Goal: Navigation & Orientation: Find specific page/section

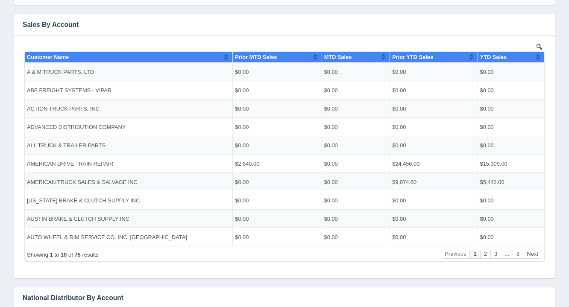
scroll to position [163, 0]
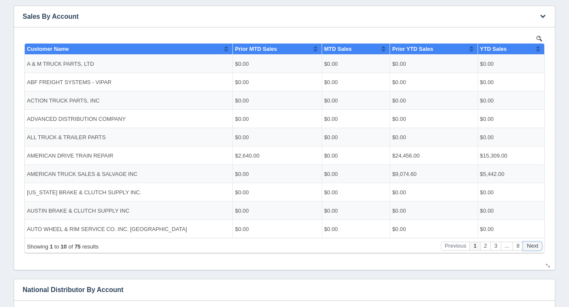
click at [533, 246] on button "Next" at bounding box center [532, 245] width 19 height 9
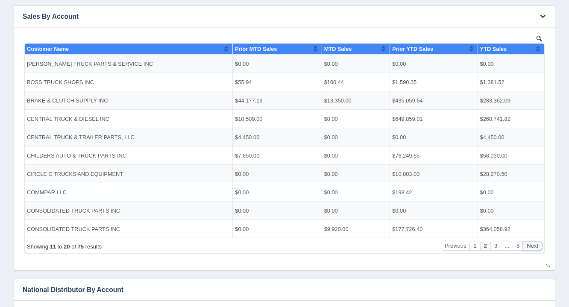
click at [533, 246] on button "Next" at bounding box center [532, 245] width 19 height 9
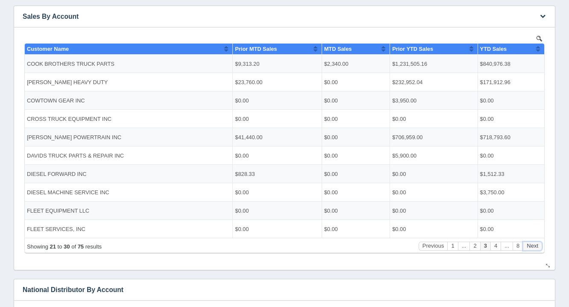
click at [533, 246] on button "Next" at bounding box center [532, 245] width 19 height 9
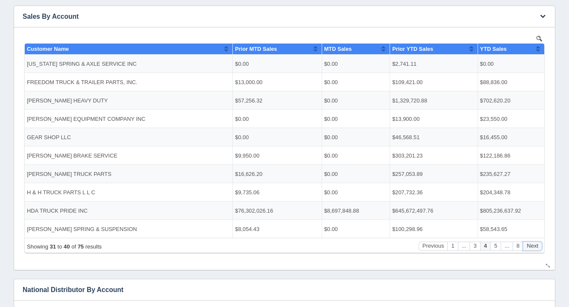
click at [533, 246] on button "Next" at bounding box center [532, 245] width 19 height 9
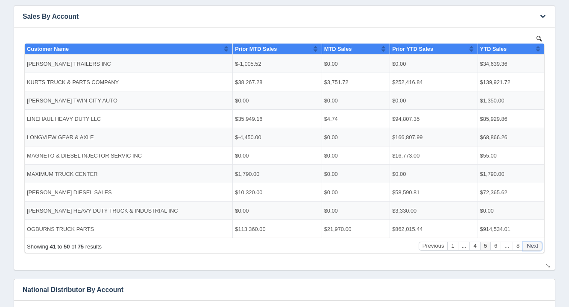
click at [533, 246] on button "Next" at bounding box center [532, 245] width 19 height 9
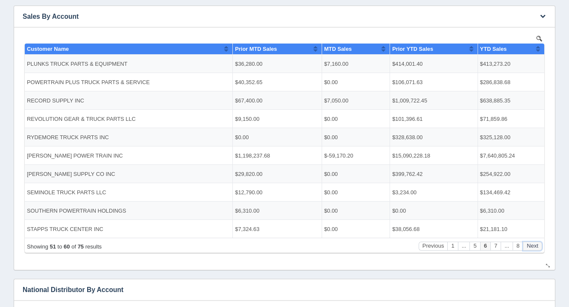
click at [533, 246] on button "Next" at bounding box center [532, 245] width 19 height 9
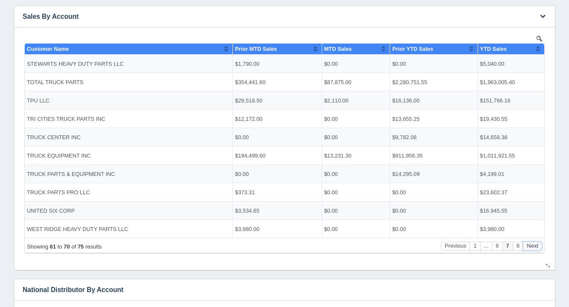
click at [533, 246] on button "Next" at bounding box center [532, 245] width 19 height 9
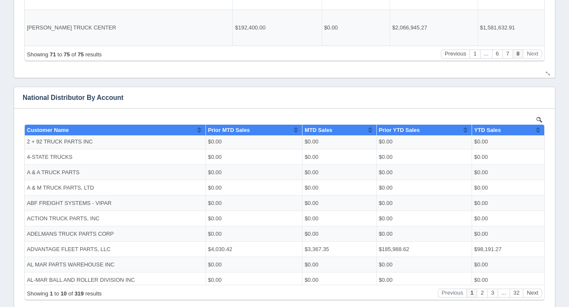
scroll to position [0, 0]
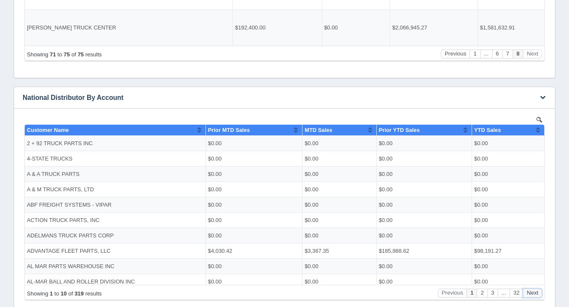
click at [533, 295] on button "Next" at bounding box center [532, 292] width 19 height 9
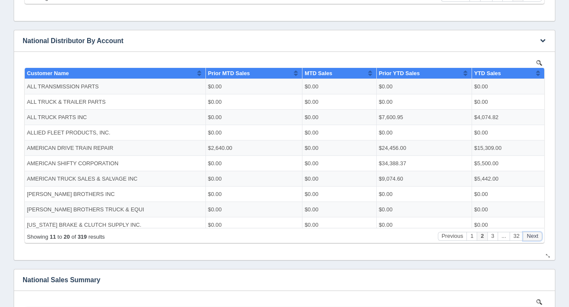
scroll to position [411, 0]
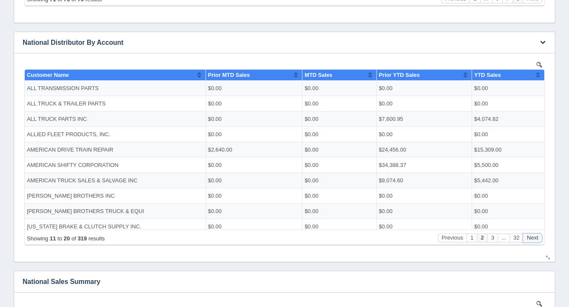
click at [532, 234] on button "Next" at bounding box center [532, 237] width 19 height 9
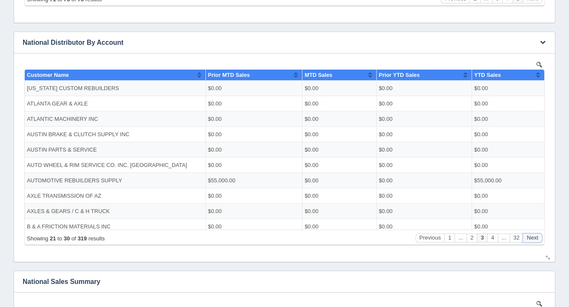
click at [532, 234] on button "Next" at bounding box center [532, 237] width 19 height 9
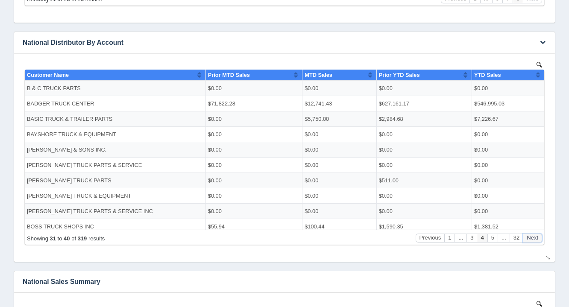
click at [532, 234] on button "Next" at bounding box center [532, 237] width 19 height 9
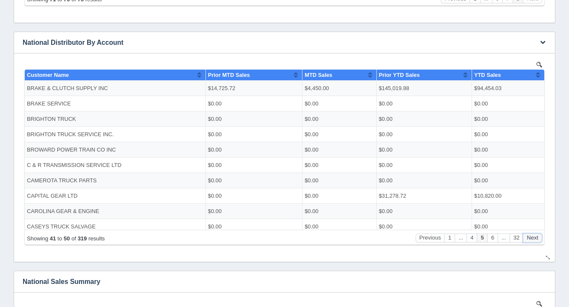
click at [532, 234] on button "Next" at bounding box center [532, 237] width 19 height 9
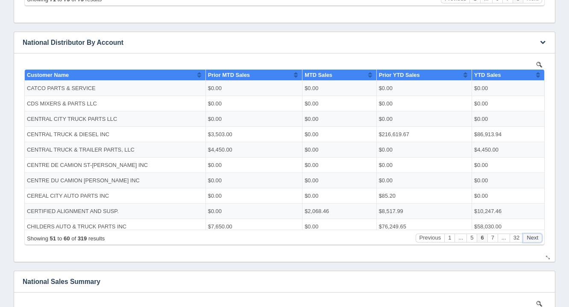
click at [532, 234] on button "Next" at bounding box center [532, 237] width 19 height 9
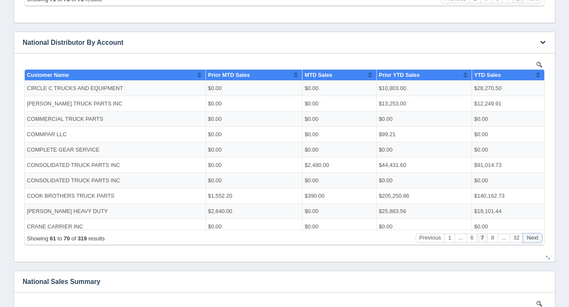
click at [532, 234] on button "Next" at bounding box center [532, 237] width 19 height 9
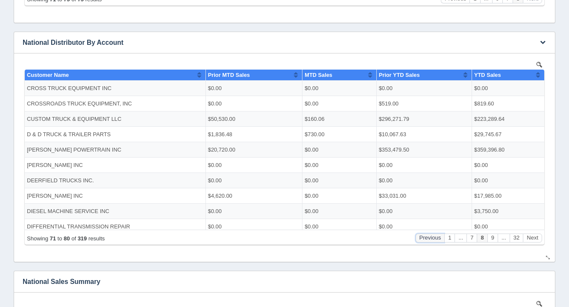
click at [436, 237] on button "Previous" at bounding box center [430, 237] width 29 height 9
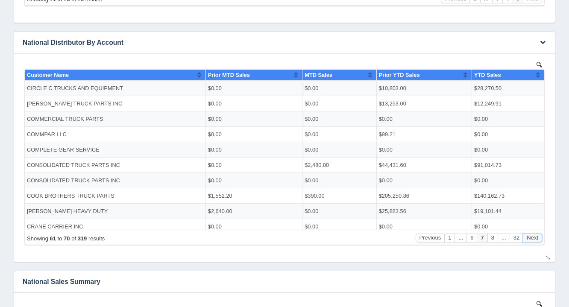
click at [531, 240] on button "Next" at bounding box center [532, 237] width 19 height 9
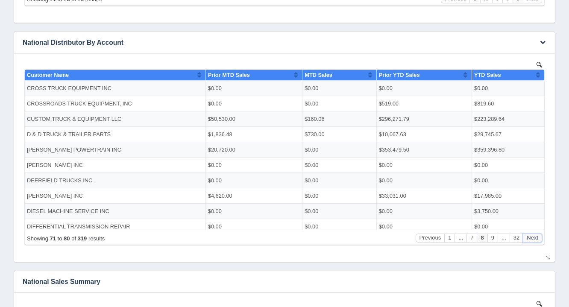
click at [531, 240] on button "Next" at bounding box center [532, 237] width 19 height 9
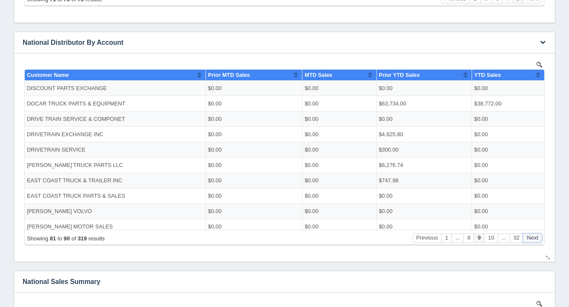
click at [531, 240] on button "Next" at bounding box center [532, 237] width 19 height 9
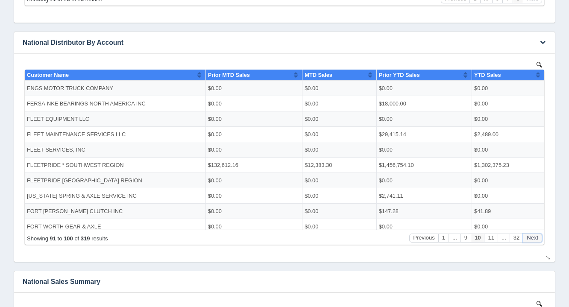
click at [531, 240] on button "Next" at bounding box center [532, 237] width 19 height 9
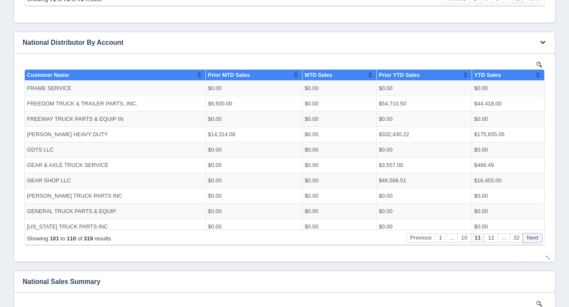
click at [531, 240] on button "Next" at bounding box center [532, 237] width 19 height 9
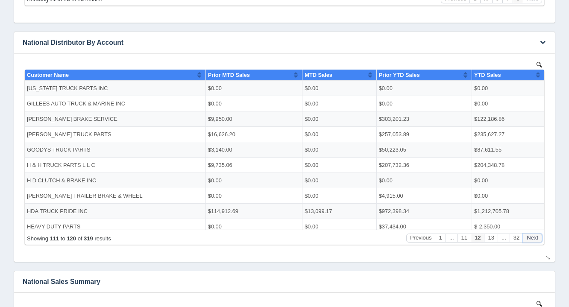
click at [531, 240] on button "Next" at bounding box center [532, 237] width 19 height 9
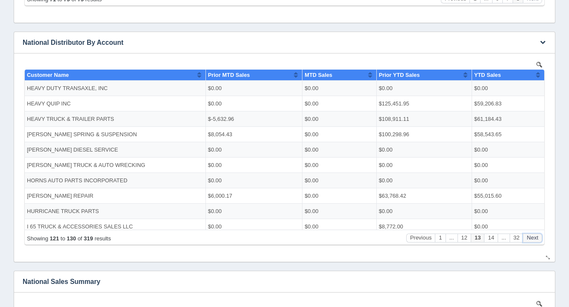
click at [531, 240] on button "Next" at bounding box center [532, 237] width 19 height 9
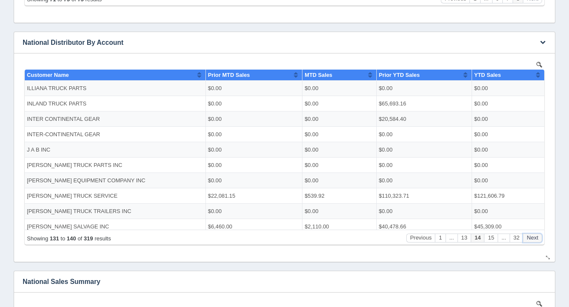
click at [531, 240] on button "Next" at bounding box center [532, 237] width 19 height 9
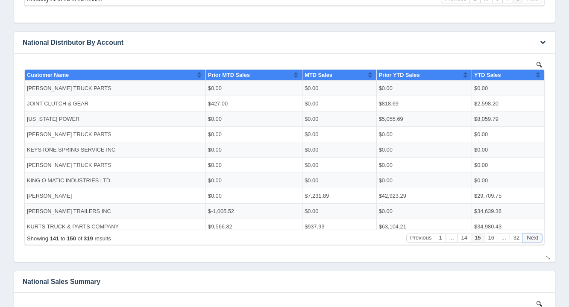
click at [531, 240] on button "Next" at bounding box center [532, 237] width 19 height 9
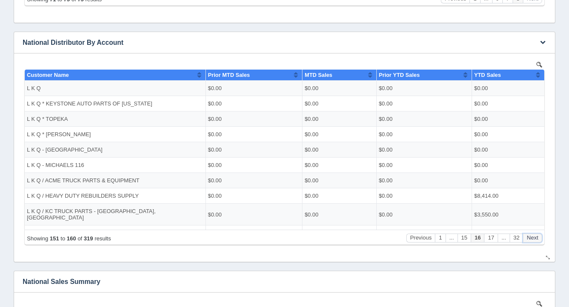
click at [531, 240] on button "Next" at bounding box center [532, 237] width 19 height 9
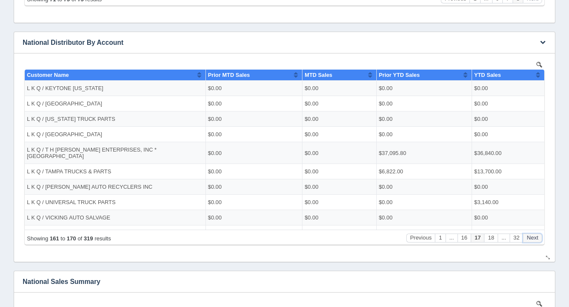
click at [531, 240] on button "Next" at bounding box center [532, 237] width 19 height 9
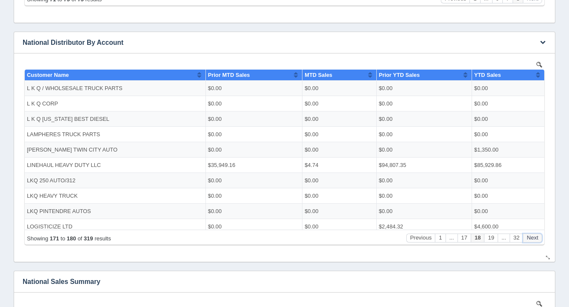
click at [531, 240] on button "Next" at bounding box center [532, 237] width 19 height 9
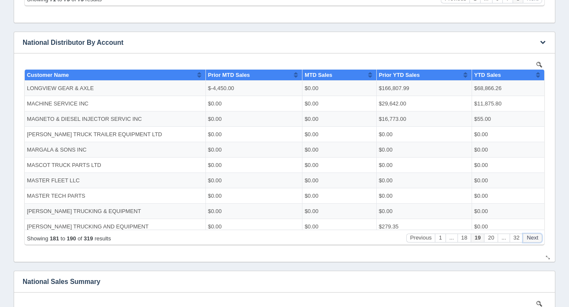
click at [531, 240] on button "Next" at bounding box center [532, 237] width 19 height 9
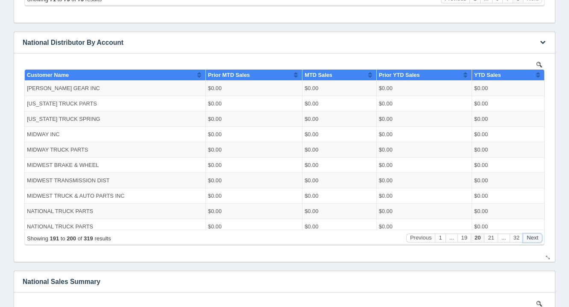
click at [531, 240] on button "Next" at bounding box center [532, 237] width 19 height 9
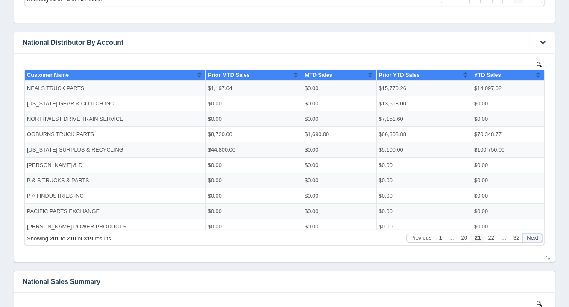
click at [531, 240] on button "Next" at bounding box center [532, 237] width 19 height 9
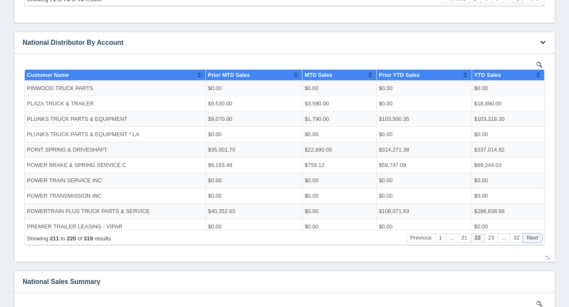
click at [531, 240] on button "Next" at bounding box center [532, 237] width 19 height 9
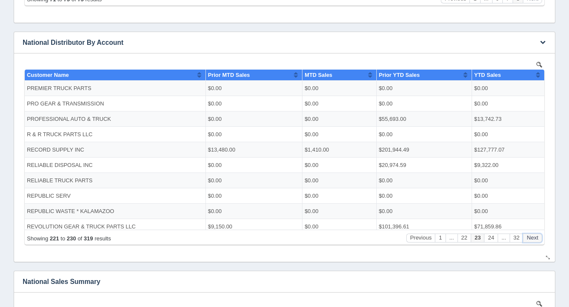
click at [531, 240] on button "Next" at bounding box center [532, 237] width 19 height 9
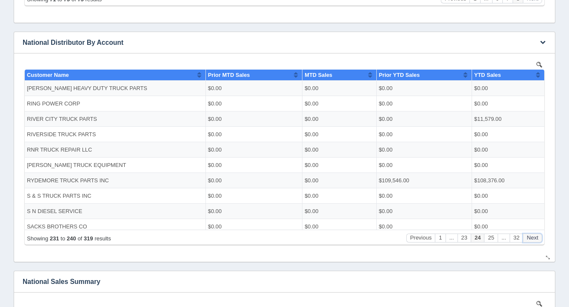
click at [531, 240] on button "Next" at bounding box center [532, 237] width 19 height 9
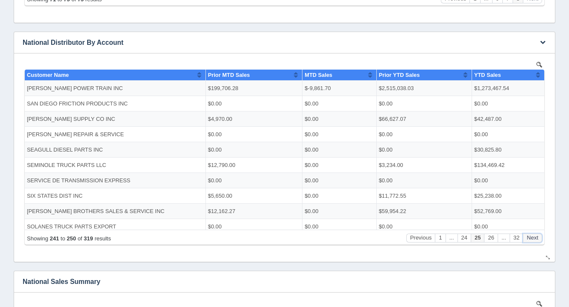
click at [531, 240] on button "Next" at bounding box center [532, 237] width 19 height 9
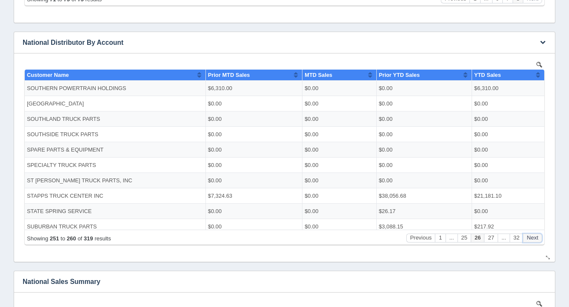
click at [531, 240] on button "Next" at bounding box center [532, 237] width 19 height 9
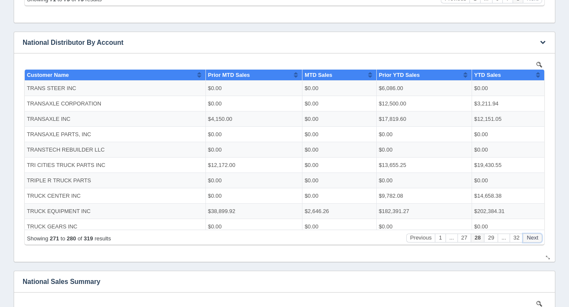
click at [531, 240] on button "Next" at bounding box center [532, 237] width 19 height 9
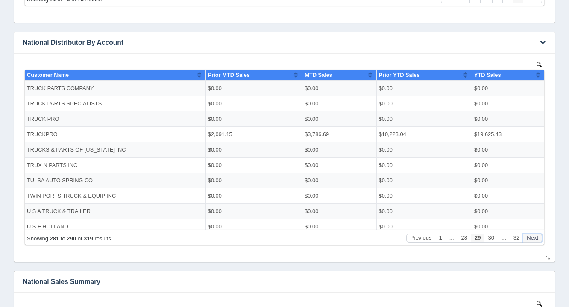
click at [531, 240] on button "Next" at bounding box center [532, 237] width 19 height 9
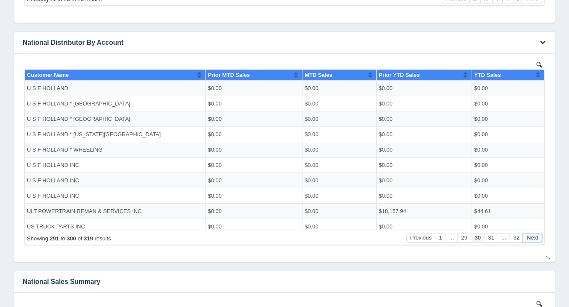
click at [531, 240] on button "Next" at bounding box center [532, 237] width 19 height 9
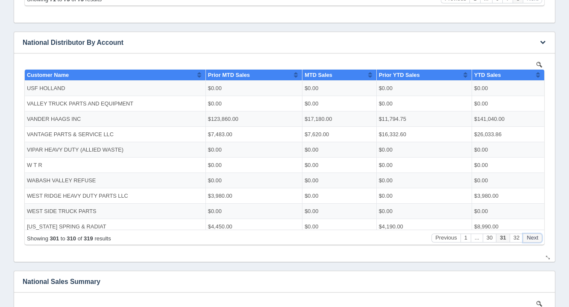
click at [531, 240] on button "Next" at bounding box center [532, 237] width 19 height 9
